Goal: Task Accomplishment & Management: Manage account settings

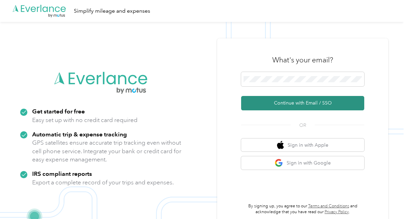
click at [292, 105] on button "Continue with Email / SSO" at bounding box center [302, 103] width 123 height 14
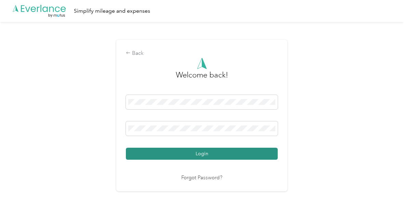
click at [224, 148] on button "Login" at bounding box center [202, 153] width 152 height 12
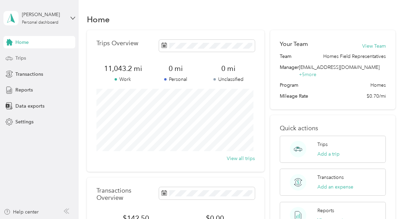
click at [41, 56] on div "Trips" at bounding box center [39, 58] width 72 height 12
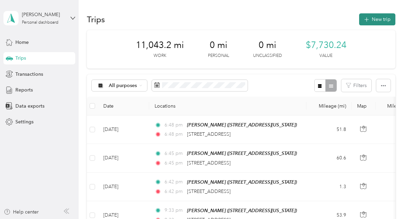
click at [371, 21] on button "New trip" at bounding box center [377, 19] width 36 height 12
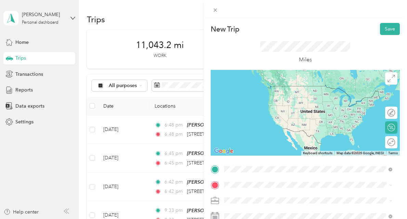
click at [259, 114] on div "TEAM [PERSON_NAME]" at bounding box center [271, 110] width 68 height 9
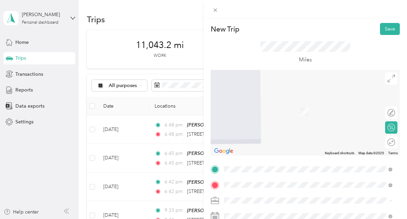
click at [245, 163] on span "[STREET_ADDRESS][PERSON_NAME]" at bounding box center [277, 162] width 81 height 6
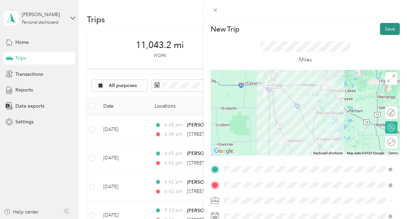
click at [382, 28] on button "Save" at bounding box center [390, 29] width 20 height 12
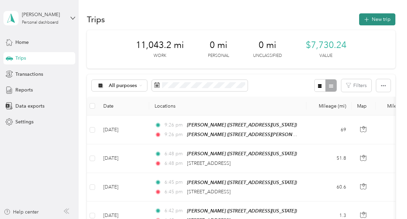
click at [373, 21] on button "New trip" at bounding box center [377, 19] width 36 height 12
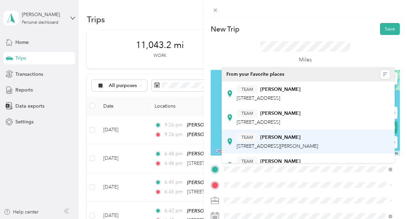
click at [260, 143] on div "TEAM [PERSON_NAME] [STREET_ADDRESS][PERSON_NAME]" at bounding box center [277, 141] width 81 height 17
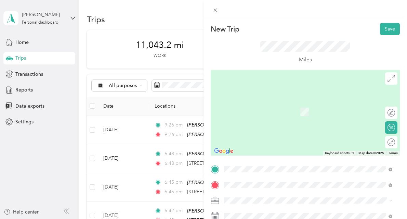
click at [264, 110] on div "TEAM [PERSON_NAME] [STREET_ADDRESS]" at bounding box center [269, 109] width 64 height 17
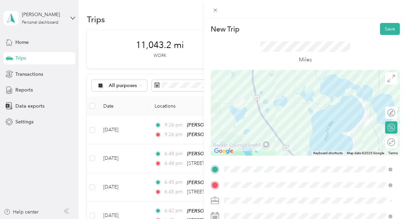
click at [262, 138] on span "[STREET_ADDRESS]" at bounding box center [258, 138] width 43 height 6
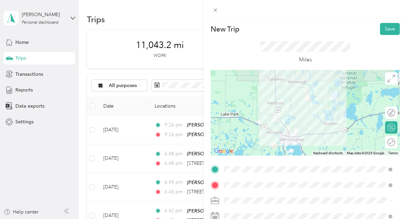
click at [280, 112] on span "[STREET_ADDRESS]" at bounding box center [258, 114] width 43 height 6
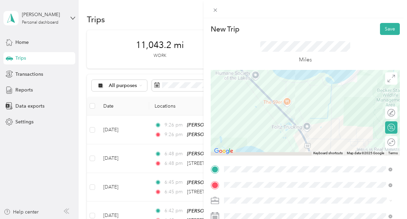
drag, startPoint x: 304, startPoint y: 128, endPoint x: 264, endPoint y: 77, distance: 65.1
click at [264, 77] on div at bounding box center [305, 113] width 189 height 86
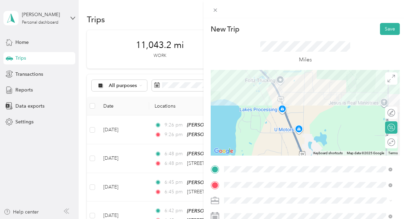
drag, startPoint x: 316, startPoint y: 121, endPoint x: 298, endPoint y: 80, distance: 44.6
click at [298, 80] on div at bounding box center [305, 113] width 189 height 86
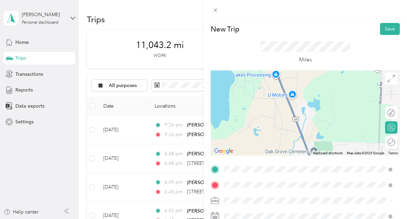
drag, startPoint x: 314, startPoint y: 118, endPoint x: 303, endPoint y: 69, distance: 49.6
click at [303, 70] on div at bounding box center [305, 113] width 189 height 86
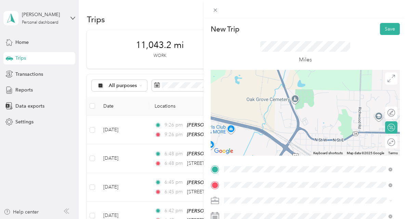
drag, startPoint x: 321, startPoint y: 123, endPoint x: 308, endPoint y: 85, distance: 40.6
click at [308, 85] on div at bounding box center [305, 113] width 189 height 86
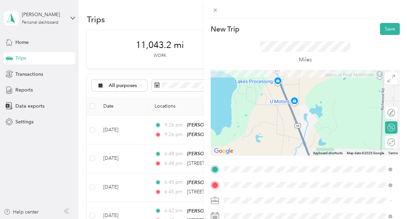
drag, startPoint x: 308, startPoint y: 85, endPoint x: 332, endPoint y: 152, distance: 71.3
click at [332, 152] on div "Keyboard shortcuts Map Data Map data ©2025 Google Map data ©2025 Google 500 m C…" at bounding box center [305, 113] width 189 height 86
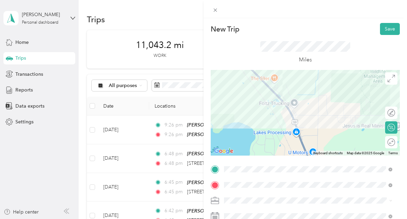
drag, startPoint x: 323, startPoint y: 108, endPoint x: 339, endPoint y: 158, distance: 52.8
click at [339, 158] on div "New Trip Save This trip cannot be edited because it is either under review, app…" at bounding box center [305, 176] width 189 height 306
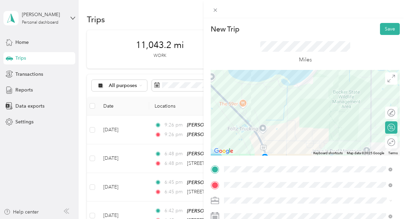
drag, startPoint x: 342, startPoint y: 131, endPoint x: 309, endPoint y: 156, distance: 41.1
click at [309, 156] on div "New Trip Save This trip cannot be edited because it is either under review, app…" at bounding box center [305, 176] width 189 height 306
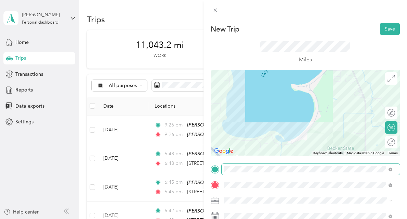
drag, startPoint x: 313, startPoint y: 107, endPoint x: 307, endPoint y: 164, distance: 57.5
click at [307, 164] on div "New Trip Save This trip cannot be edited because it is either under review, app…" at bounding box center [305, 176] width 189 height 306
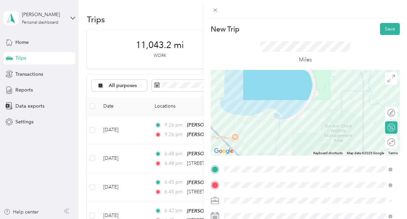
drag, startPoint x: 316, startPoint y: 105, endPoint x: 314, endPoint y: 76, distance: 29.8
click at [314, 76] on div at bounding box center [305, 113] width 189 height 86
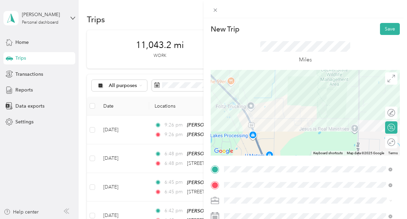
drag, startPoint x: 314, startPoint y: 76, endPoint x: 311, endPoint y: 29, distance: 47.0
click at [311, 29] on div "New Trip Save This trip cannot be edited because it is either under review, app…" at bounding box center [305, 176] width 189 height 306
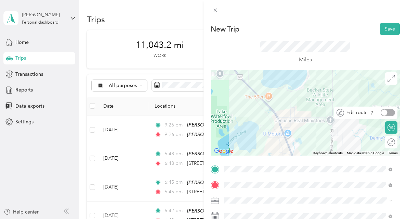
click at [381, 112] on div at bounding box center [384, 112] width 6 height 6
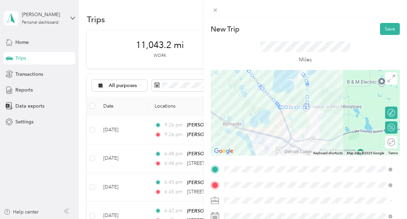
drag, startPoint x: 300, startPoint y: 73, endPoint x: 306, endPoint y: 108, distance: 35.4
drag, startPoint x: 303, startPoint y: 107, endPoint x: 288, endPoint y: 106, distance: 15.1
drag, startPoint x: 303, startPoint y: 106, endPoint x: 286, endPoint y: 106, distance: 17.1
click at [285, 106] on div at bounding box center [286, 106] width 3 height 3
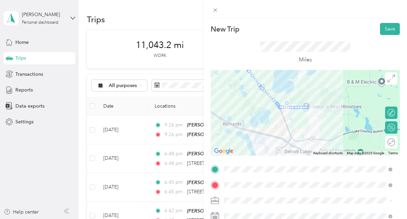
drag, startPoint x: 282, startPoint y: 106, endPoint x: 283, endPoint y: 101, distance: 4.9
click at [382, 28] on button "Save" at bounding box center [390, 29] width 20 height 12
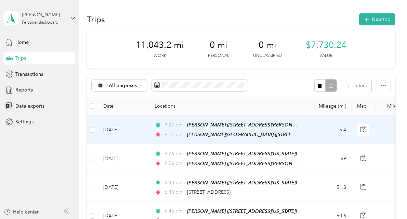
click at [261, 129] on div "9:27 pm [PERSON_NAME] ([STREET_ADDRESS][PERSON_NAME]) 9:27 pm [GEOGRAPHIC_DATA]…" at bounding box center [227, 129] width 144 height 17
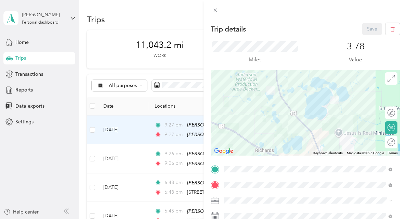
click at [269, 156] on div "TEAM [PERSON_NAME]" at bounding box center [277, 152] width 81 height 9
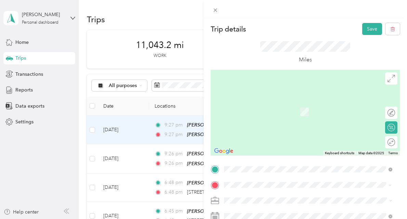
click at [280, 113] on span "[STREET_ADDRESS]" at bounding box center [258, 114] width 43 height 6
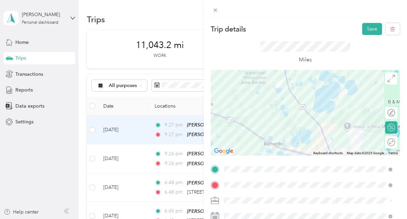
drag, startPoint x: 362, startPoint y: 139, endPoint x: 360, endPoint y: 112, distance: 27.8
click at [360, 112] on div at bounding box center [305, 113] width 189 height 86
click at [388, 112] on div at bounding box center [388, 112] width 14 height 7
drag, startPoint x: 341, startPoint y: 95, endPoint x: 325, endPoint y: 122, distance: 30.5
click at [366, 31] on button "Save" at bounding box center [372, 29] width 20 height 12
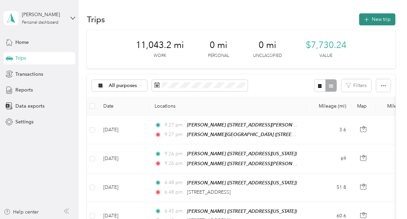
click at [371, 22] on button "New trip" at bounding box center [377, 19] width 36 height 12
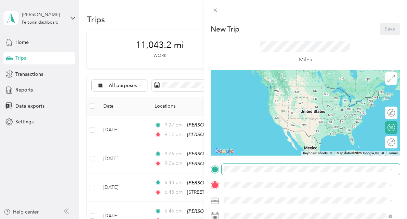
click at [257, 164] on span at bounding box center [311, 169] width 178 height 11
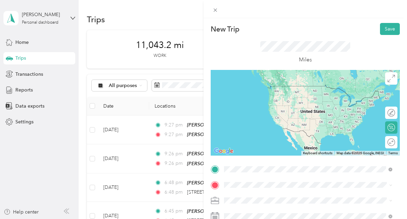
click at [274, 94] on div "TEAM [PERSON_NAME] [STREET_ADDRESS]" at bounding box center [269, 93] width 64 height 17
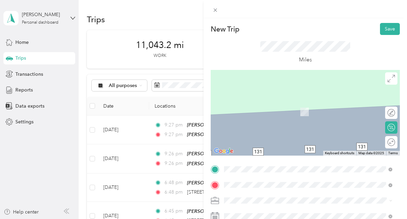
click at [264, 138] on span "[STREET_ADDRESS][US_STATE]" at bounding box center [271, 135] width 68 height 6
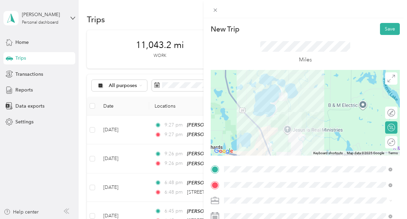
drag, startPoint x: 291, startPoint y: 82, endPoint x: 299, endPoint y: 123, distance: 42.3
click at [299, 123] on div at bounding box center [305, 113] width 189 height 86
click at [381, 113] on div at bounding box center [384, 112] width 6 height 6
drag, startPoint x: 281, startPoint y: 96, endPoint x: 265, endPoint y: 125, distance: 32.9
drag, startPoint x: 282, startPoint y: 95, endPoint x: 286, endPoint y: 127, distance: 31.4
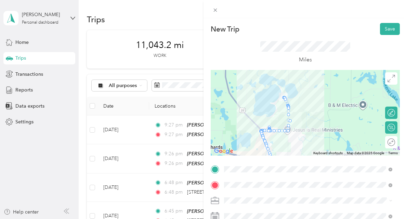
drag, startPoint x: 281, startPoint y: 98, endPoint x: 285, endPoint y: 117, distance: 19.5
drag, startPoint x: 281, startPoint y: 97, endPoint x: 285, endPoint y: 110, distance: 13.3
drag, startPoint x: 280, startPoint y: 96, endPoint x: 286, endPoint y: 110, distance: 14.9
drag, startPoint x: 280, startPoint y: 96, endPoint x: 284, endPoint y: 127, distance: 31.1
drag, startPoint x: 280, startPoint y: 97, endPoint x: 285, endPoint y: 123, distance: 27.0
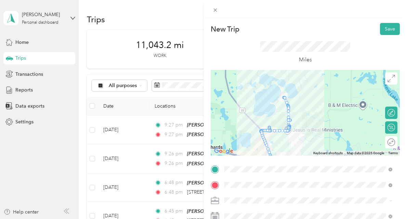
drag, startPoint x: 280, startPoint y: 96, endPoint x: 265, endPoint y: 126, distance: 33.7
click at [386, 27] on button "Save" at bounding box center [390, 29] width 20 height 12
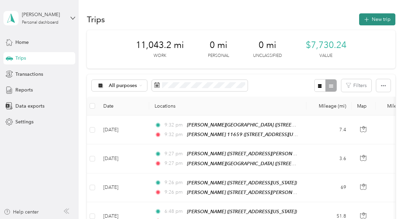
click at [380, 17] on button "New trip" at bounding box center [377, 19] width 36 height 12
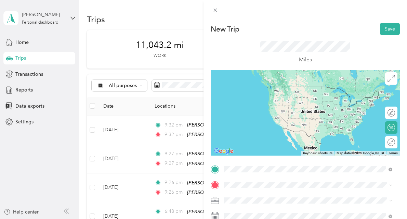
click at [258, 115] on strong "[PERSON_NAME] 11659" at bounding box center [265, 112] width 57 height 6
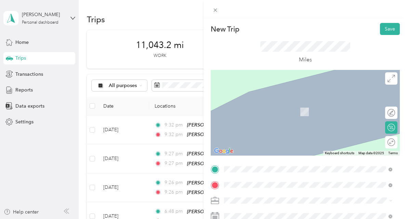
click at [262, 100] on div "TEAM [PERSON_NAME] [DATE][GEOGRAPHIC_DATA], [GEOGRAPHIC_DATA], [GEOGRAPHIC_DATA]" at bounding box center [308, 112] width 164 height 26
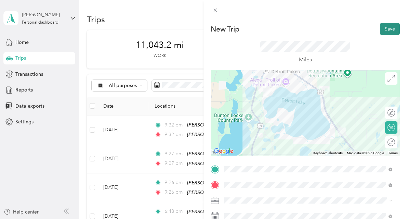
click at [380, 31] on button "Save" at bounding box center [390, 29] width 20 height 12
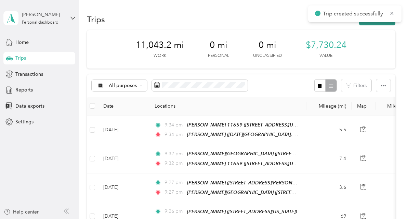
click at [374, 23] on button "New trip" at bounding box center [377, 19] width 36 height 12
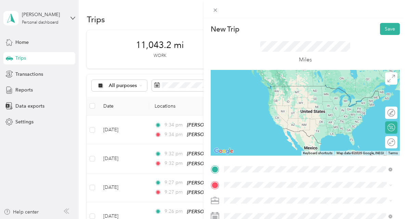
click at [283, 97] on span "[DATE][GEOGRAPHIC_DATA], [GEOGRAPHIC_DATA], [GEOGRAPHIC_DATA]" at bounding box center [296, 101] width 118 height 13
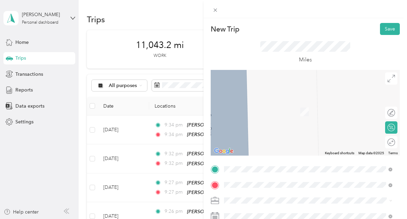
click at [259, 135] on span "[STREET_ADDRESS]" at bounding box center [258, 138] width 43 height 6
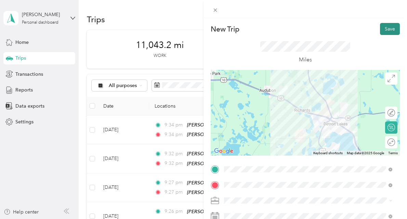
click at [381, 31] on button "Save" at bounding box center [390, 29] width 20 height 12
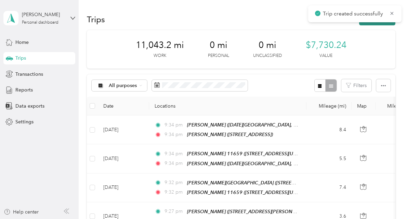
click at [373, 24] on button "New trip" at bounding box center [377, 19] width 36 height 12
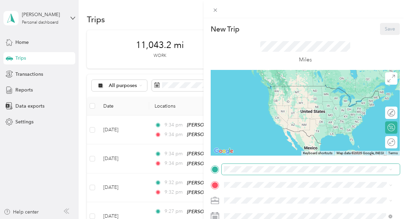
click at [261, 172] on span at bounding box center [311, 169] width 178 height 11
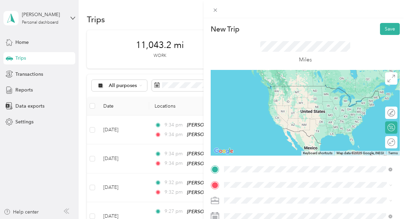
click at [267, 96] on span "[STREET_ADDRESS]" at bounding box center [258, 98] width 43 height 6
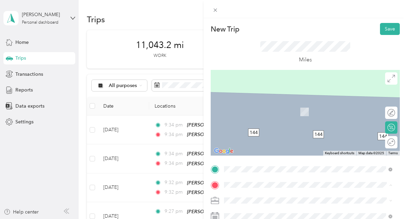
click at [264, 133] on span "[STREET_ADDRESS][US_STATE]" at bounding box center [271, 135] width 68 height 6
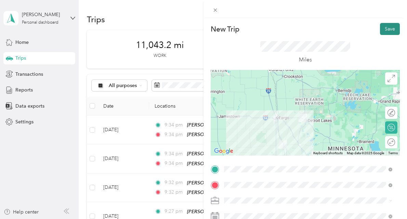
click at [382, 28] on button "Save" at bounding box center [390, 29] width 20 height 12
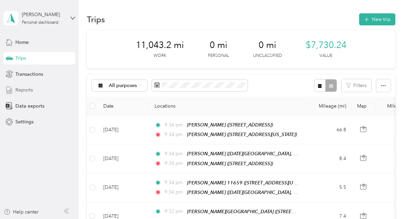
click at [25, 90] on span "Reports" at bounding box center [23, 89] width 17 height 7
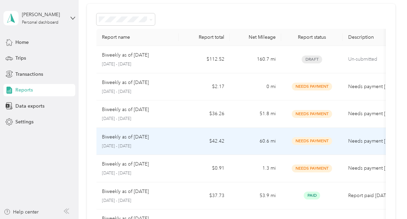
scroll to position [24, 0]
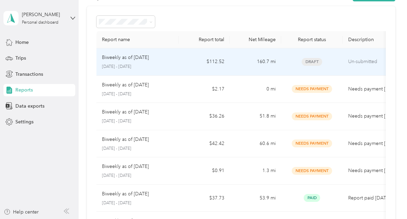
click at [142, 56] on p "Biweekly as of [DATE]" at bounding box center [125, 58] width 47 height 8
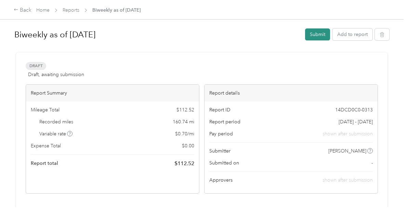
click at [313, 37] on button "Submit" at bounding box center [317, 34] width 25 height 12
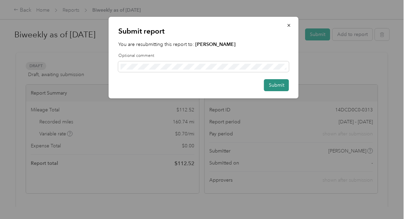
click at [275, 86] on button "Submit" at bounding box center [276, 85] width 25 height 12
